Goal: Information Seeking & Learning: Learn about a topic

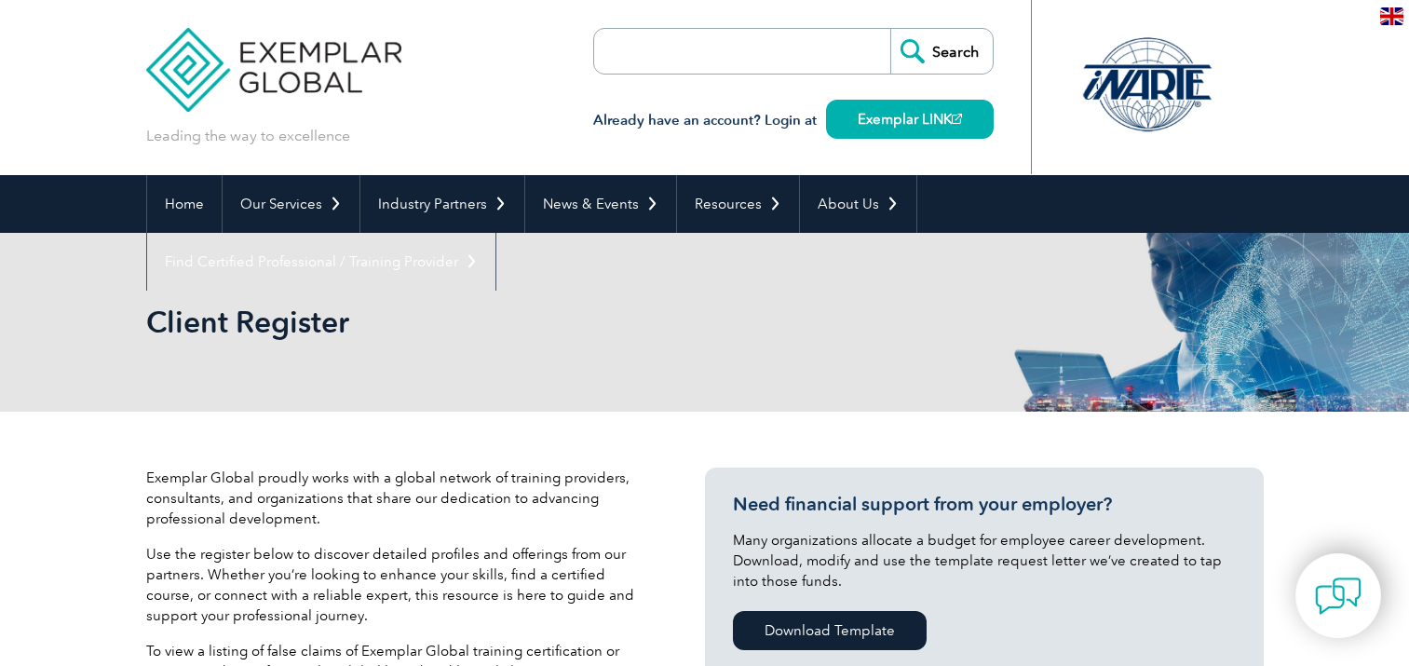
select select "[GEOGRAPHIC_DATA]"
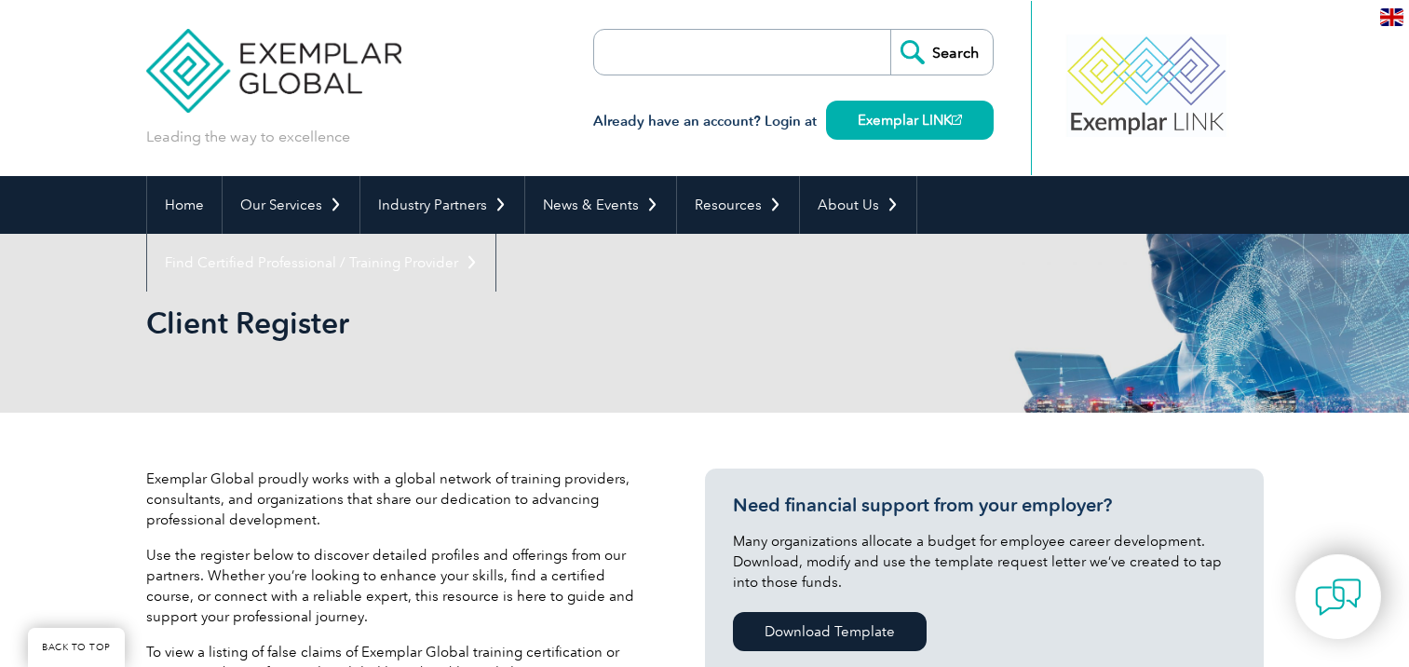
scroll to position [683, 0]
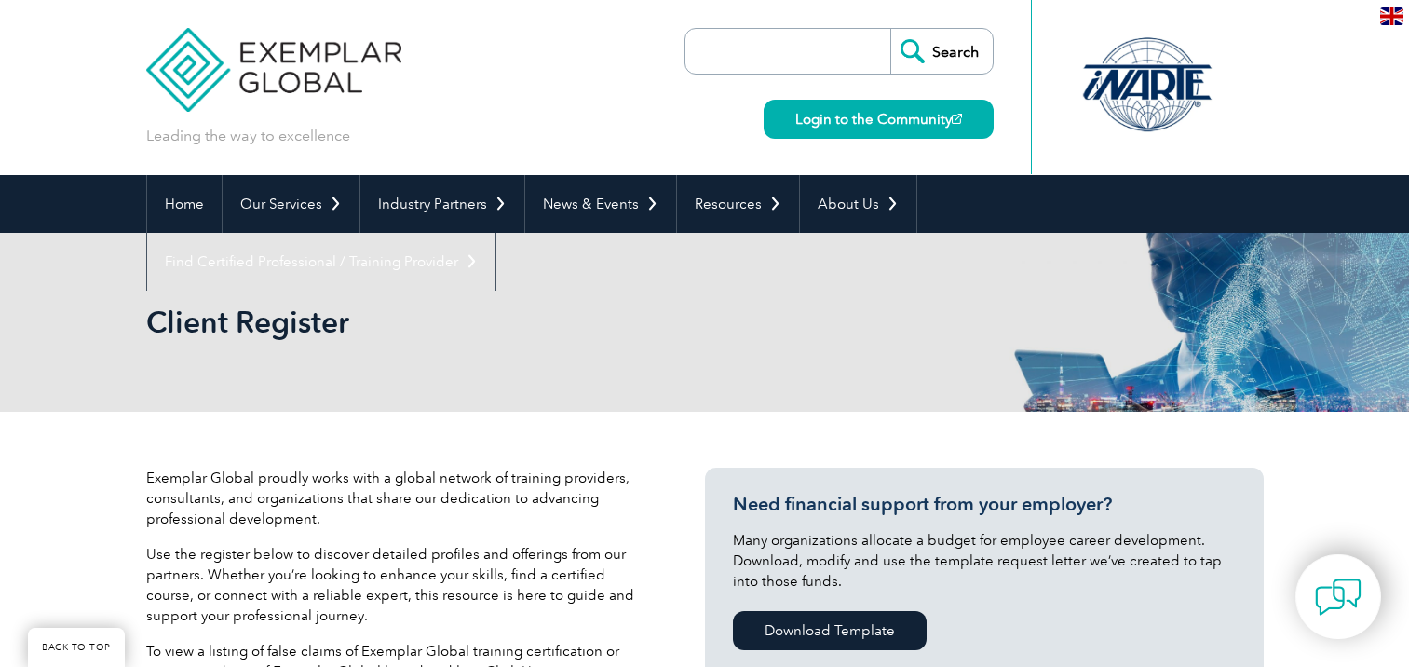
select select "[GEOGRAPHIC_DATA]"
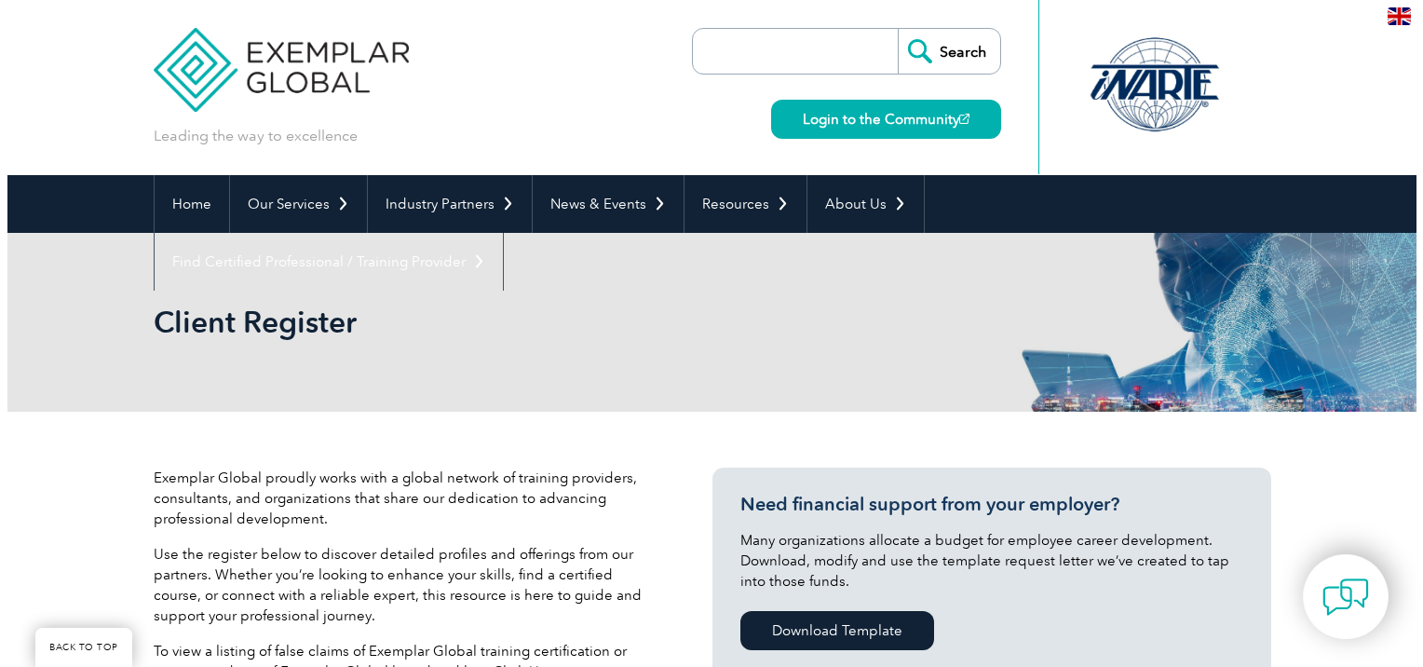
scroll to position [683, 0]
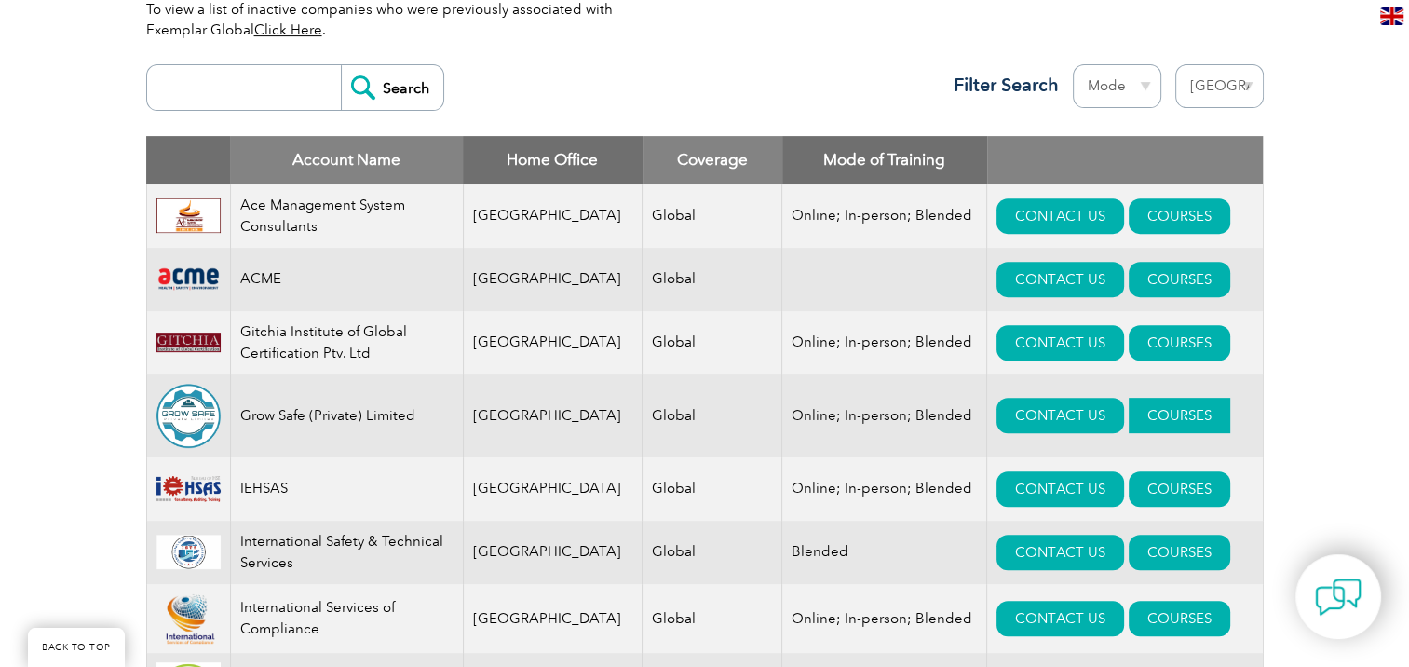
click at [1135, 413] on link "COURSES" at bounding box center [1180, 415] width 102 height 35
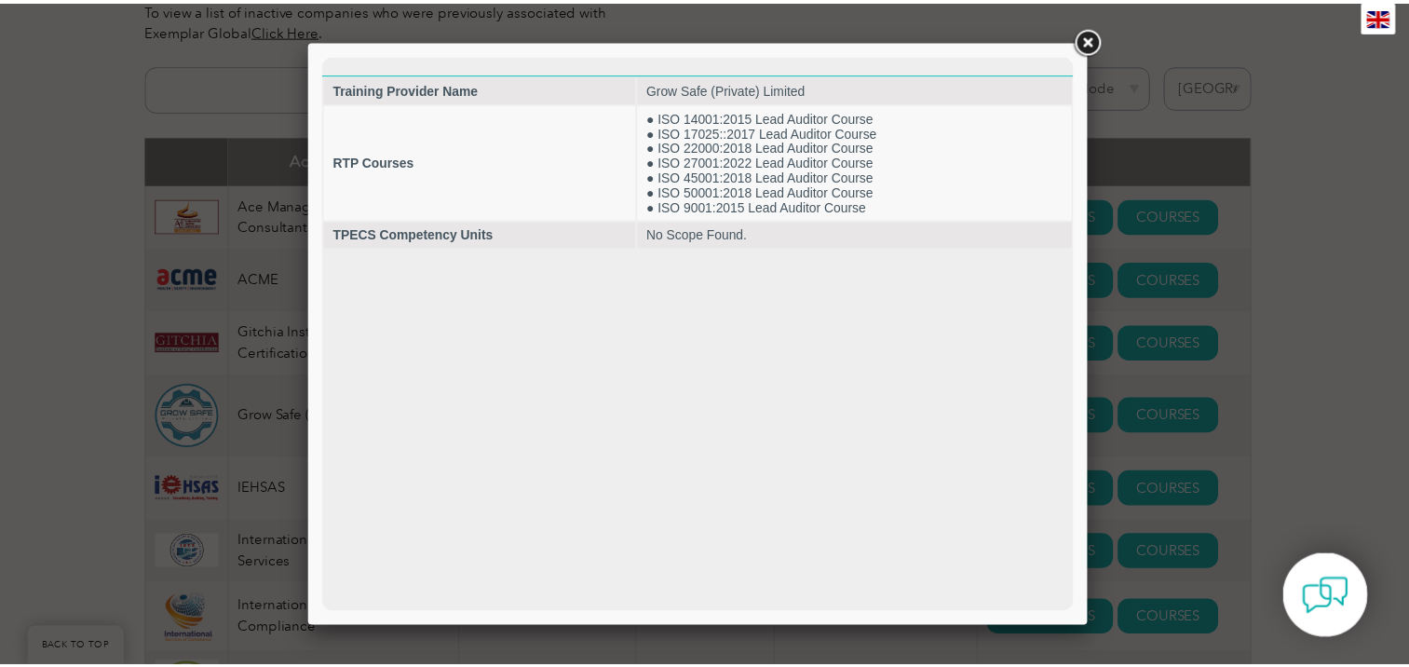
scroll to position [0, 0]
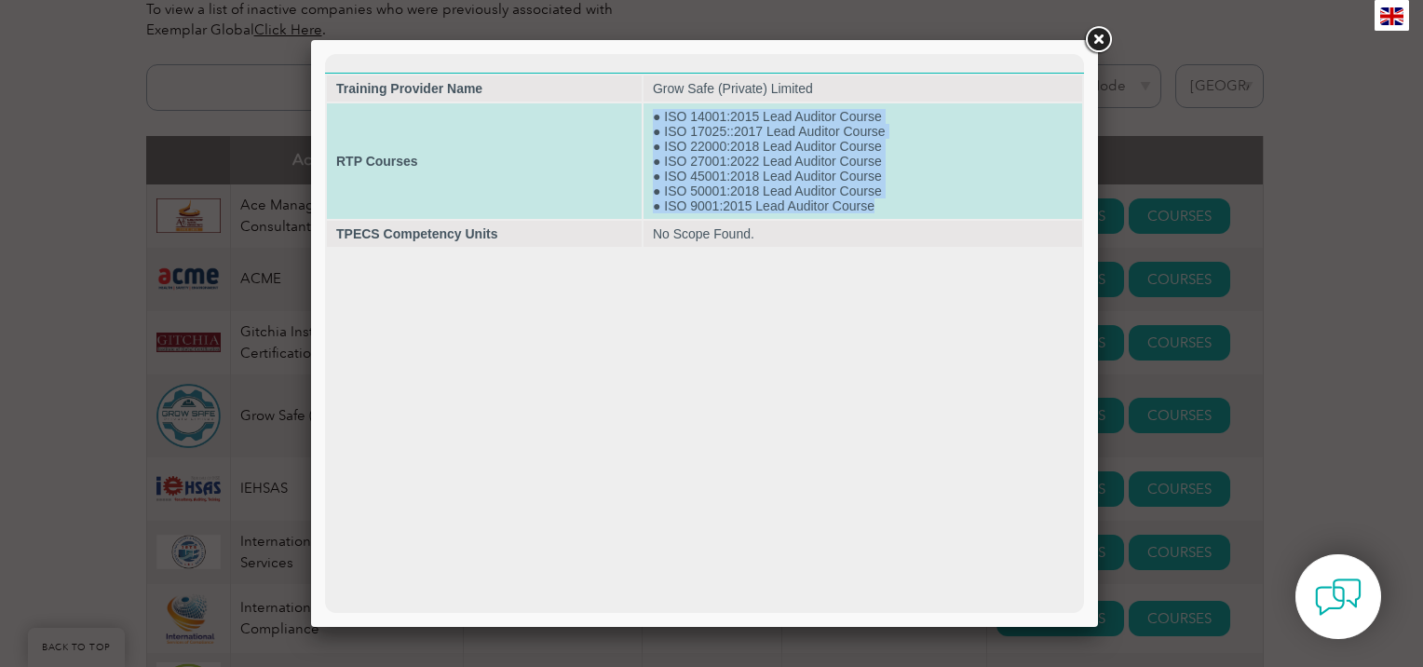
drag, startPoint x: 888, startPoint y: 212, endPoint x: 649, endPoint y: 120, distance: 255.7
click at [649, 120] on td "● ISO 14001:2015 Lead Auditor Course ● ISO 17025::2017 Lead Auditor Course ● IS…" at bounding box center [863, 161] width 439 height 116
drag, startPoint x: 649, startPoint y: 120, endPoint x: 780, endPoint y: 167, distance: 138.5
click at [780, 167] on td "● ISO 14001:2015 Lead Auditor Course ● ISO 17025::2017 Lead Auditor Course ● IS…" at bounding box center [863, 161] width 439 height 116
copy td "● ISO 14001:2015 Lead Auditor Course ● ISO 17025::2017 Lead Auditor Course ● IS…"
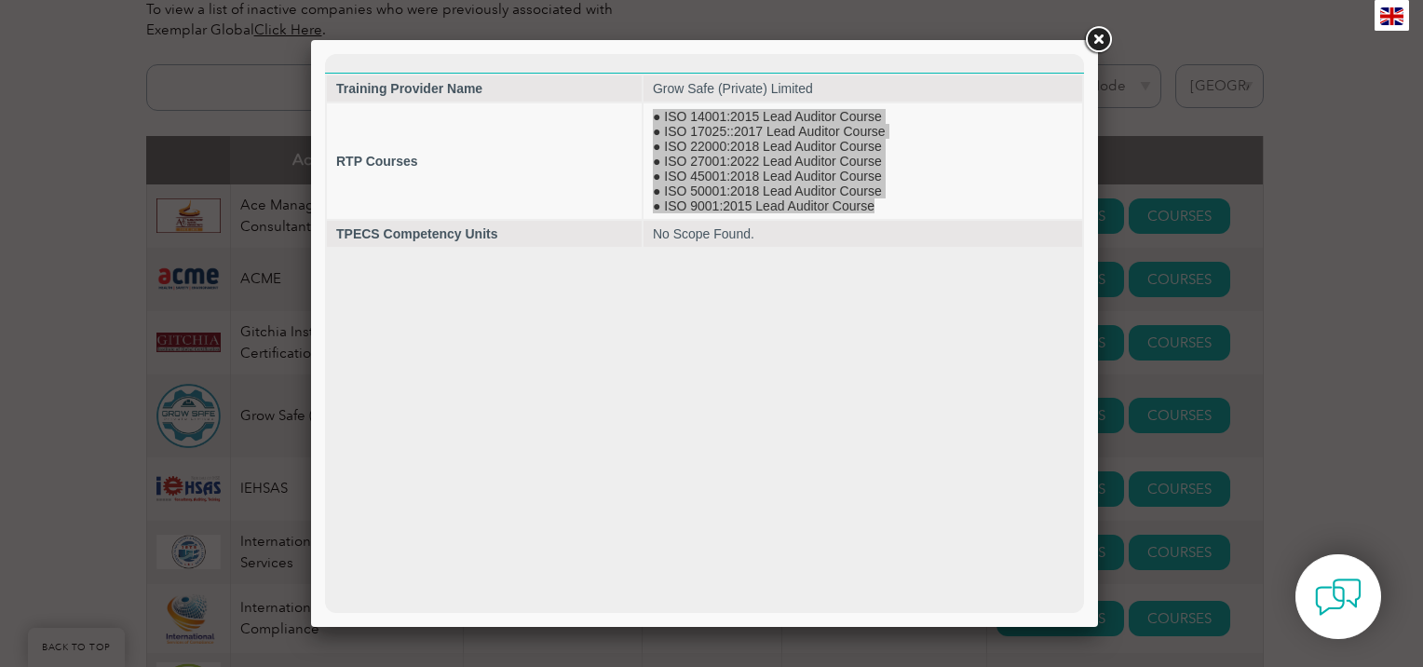
click at [1290, 242] on div at bounding box center [711, 333] width 1423 height 667
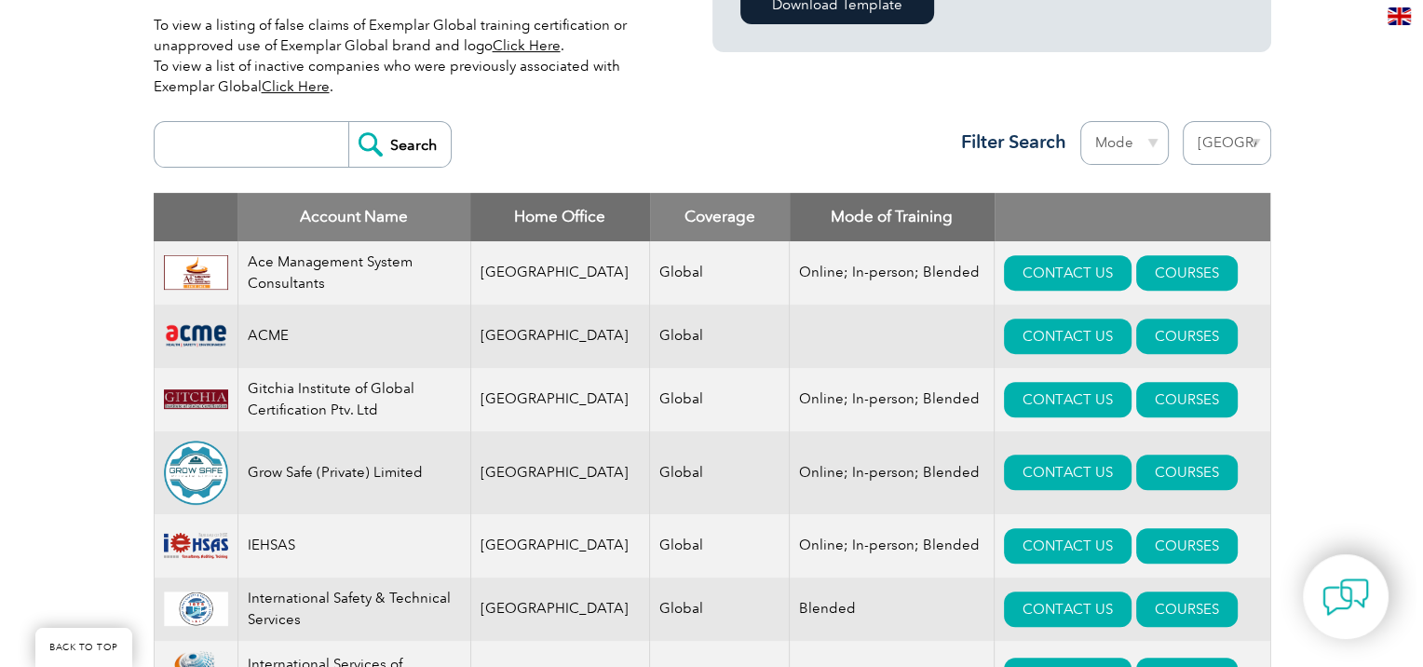
scroll to position [630, 0]
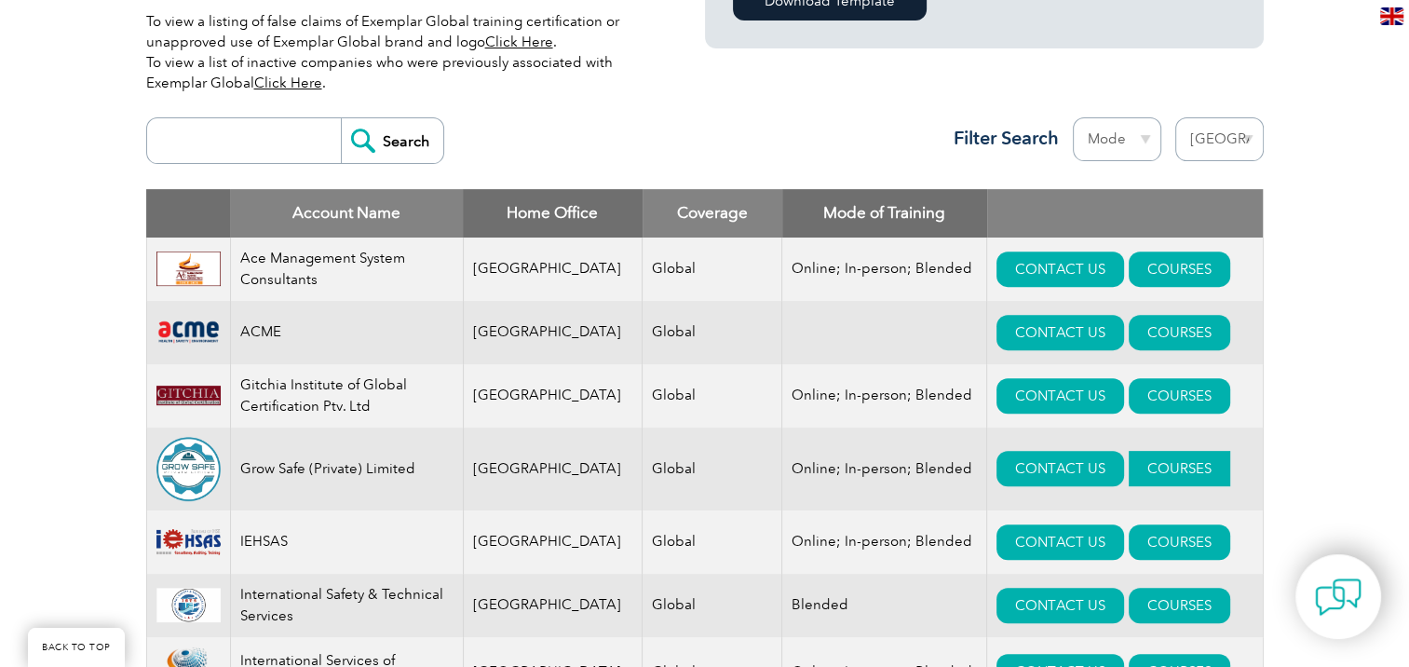
click at [1140, 472] on link "COURSES" at bounding box center [1180, 468] width 102 height 35
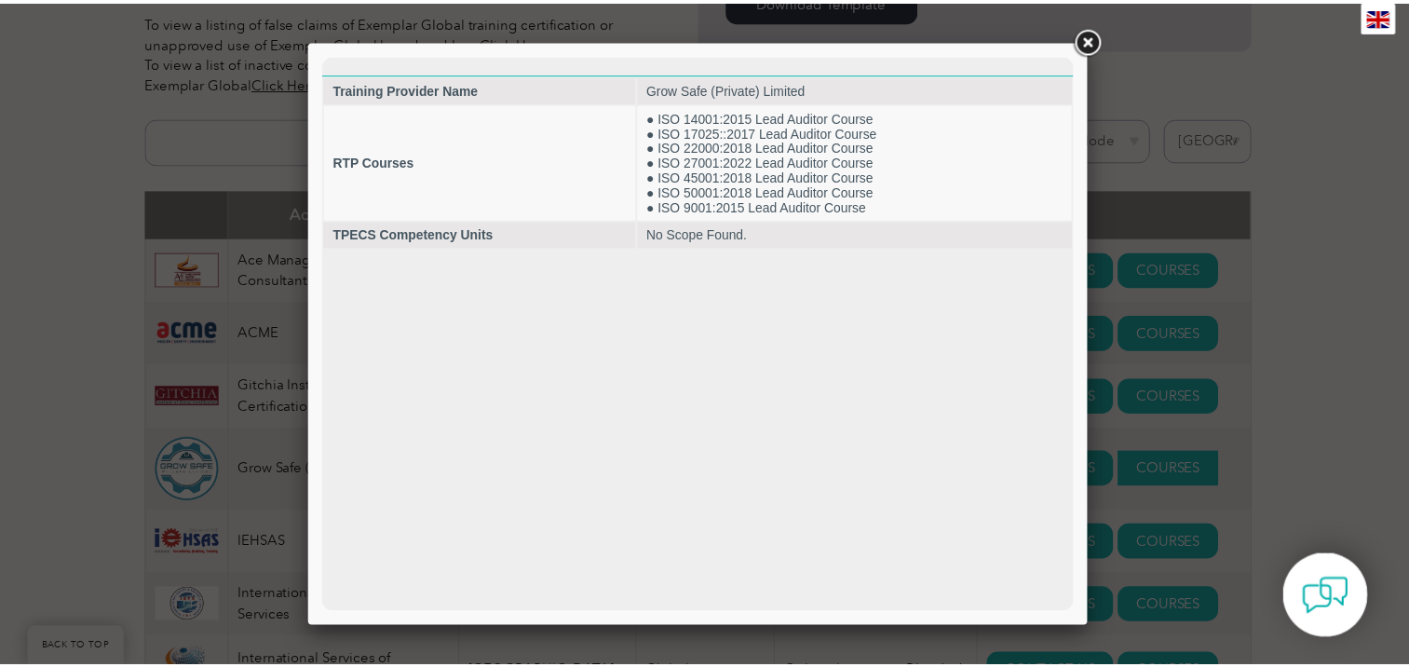
scroll to position [0, 0]
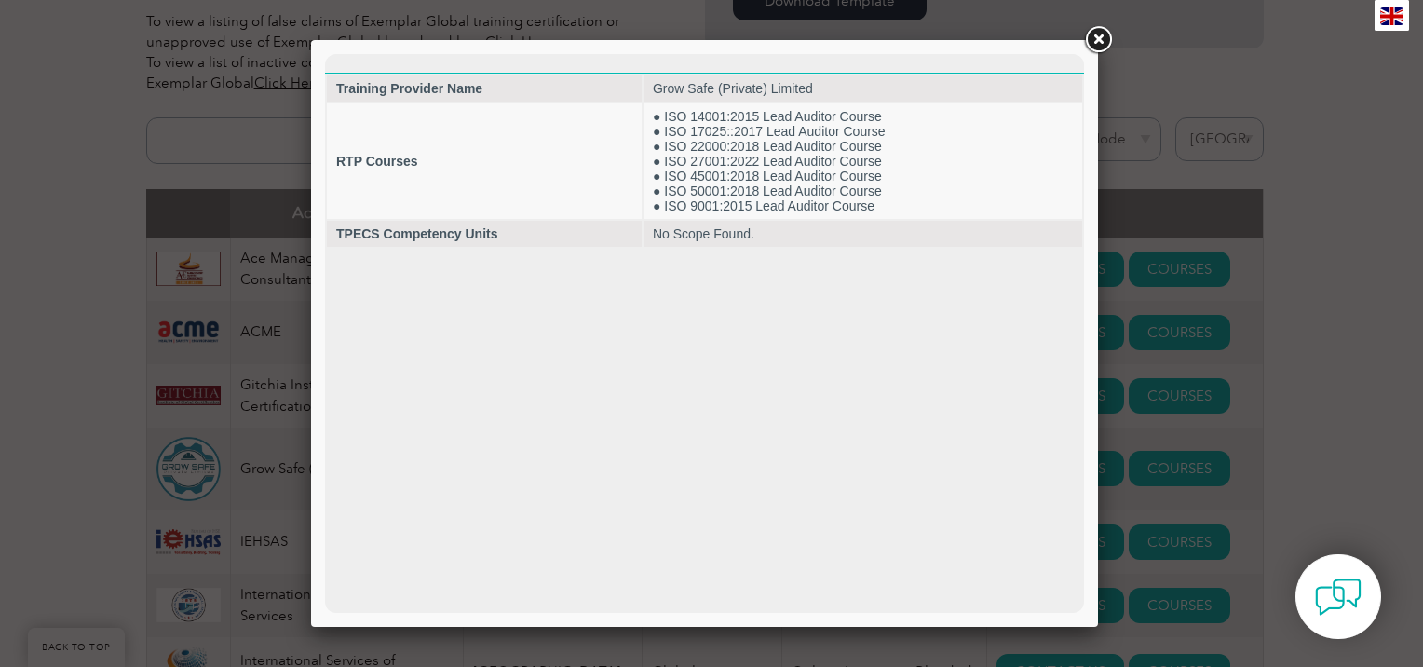
click at [1099, 41] on link at bounding box center [1099, 40] width 34 height 34
